Goal: Navigation & Orientation: Find specific page/section

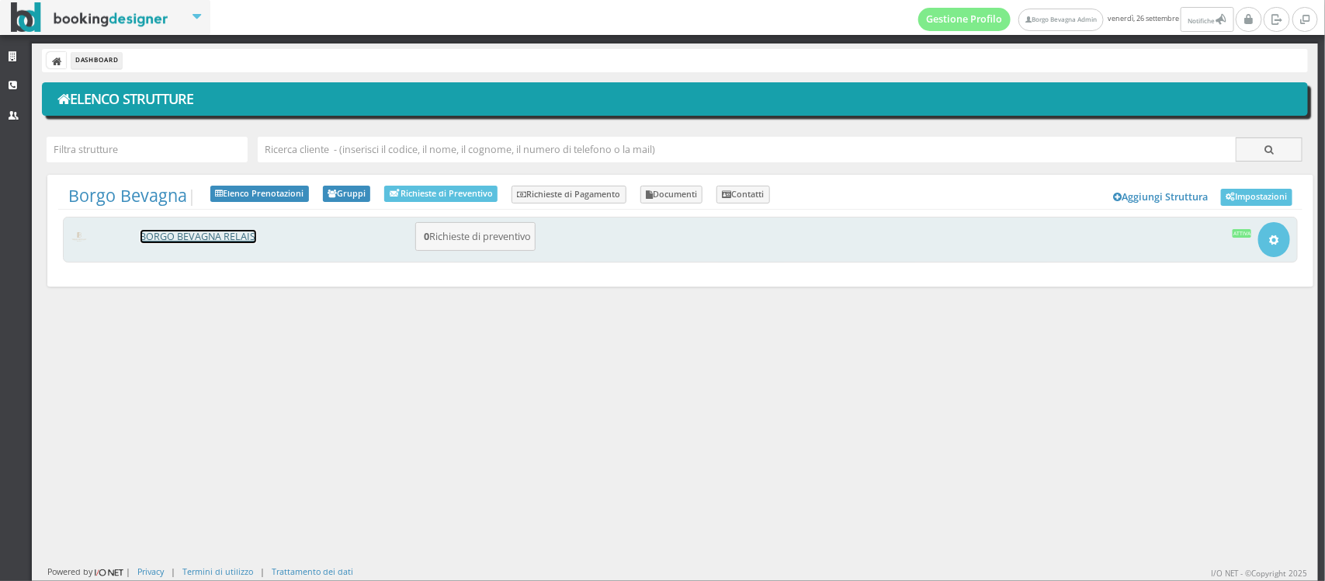
click at [199, 242] on link "BORGO BEVAGNA RELAIS" at bounding box center [199, 236] width 116 height 13
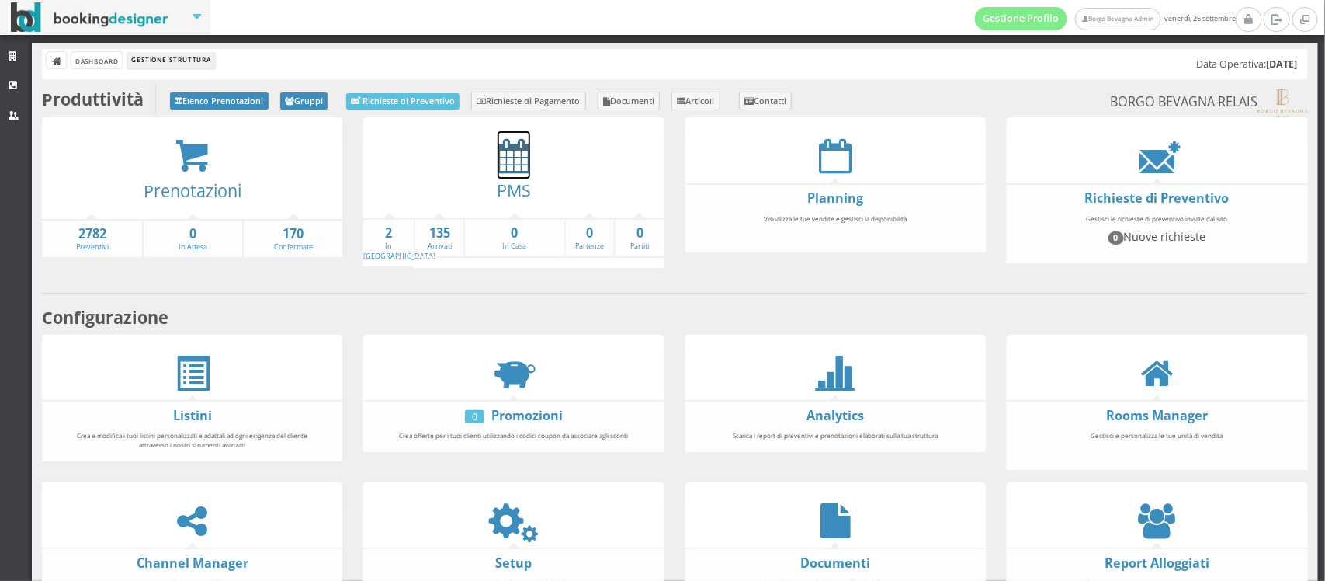
click at [507, 156] on icon at bounding box center [514, 155] width 33 height 35
